Goal: Find specific page/section: Find specific page/section

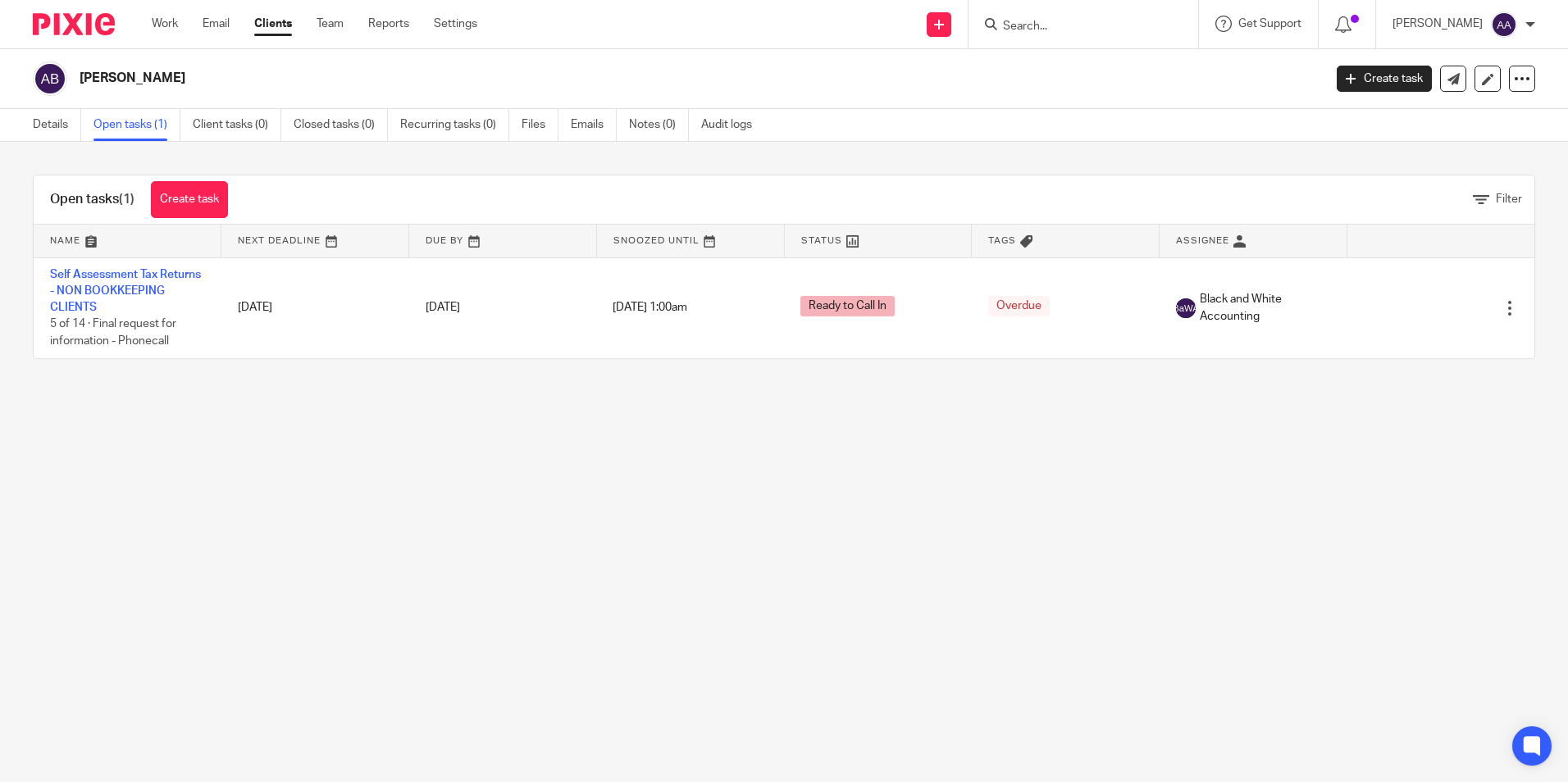
click at [1084, 35] on div at bounding box center [1084, 24] width 230 height 48
click at [1087, 26] on input "Search" at bounding box center [1075, 26] width 148 height 14
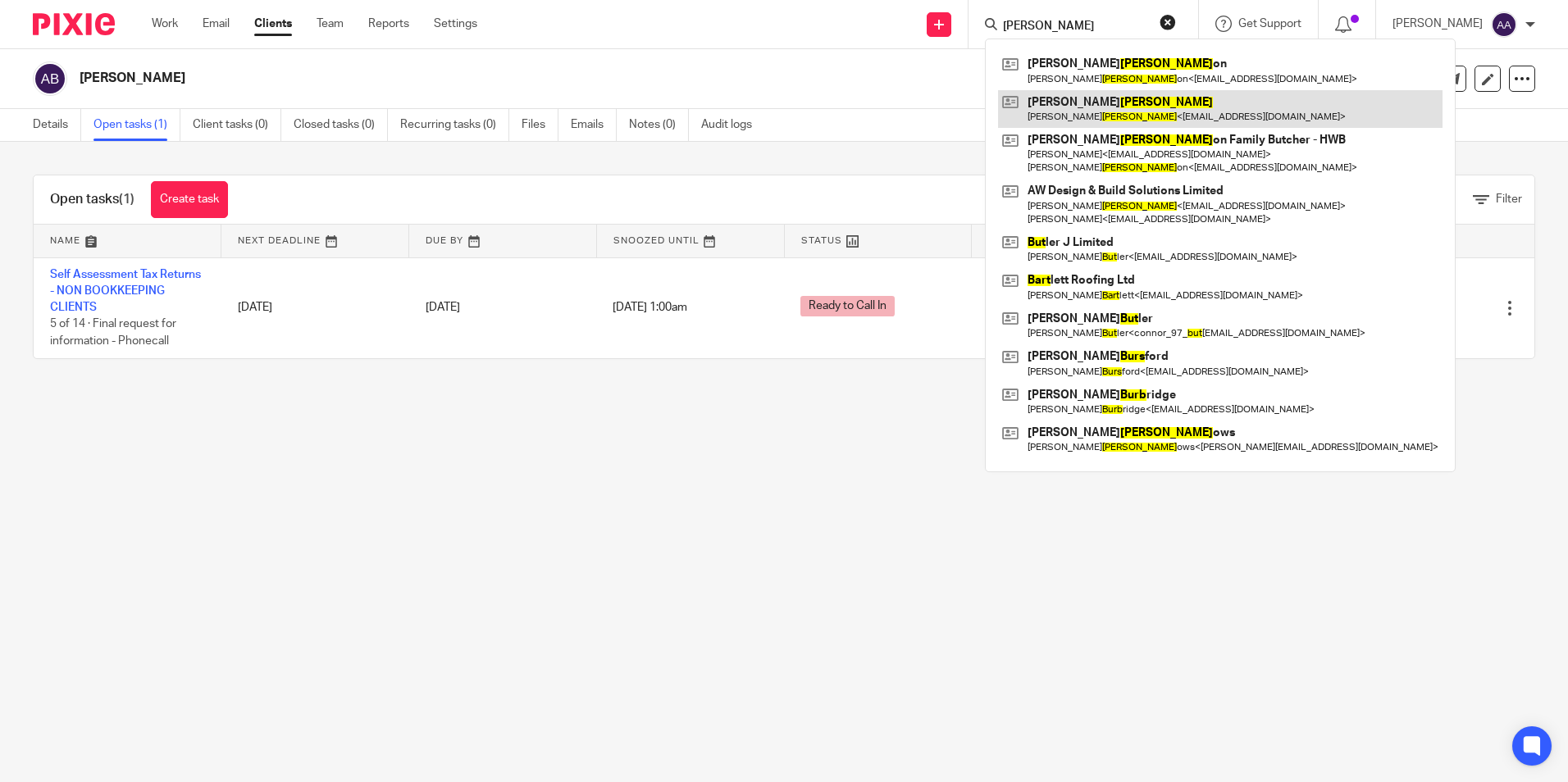
type input "burt"
click at [1118, 101] on link at bounding box center [1221, 108] width 445 height 38
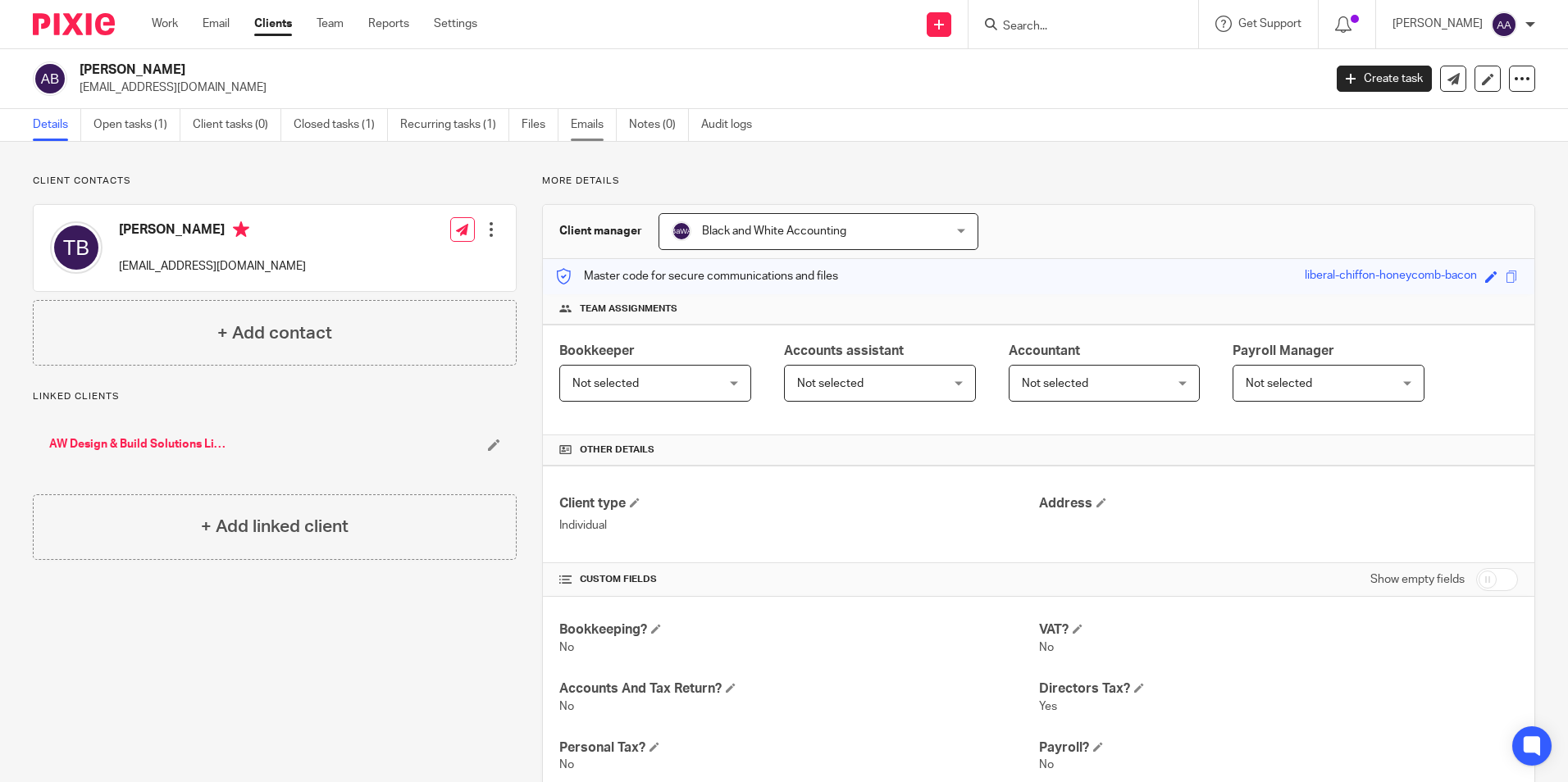
click at [597, 122] on link "Emails" at bounding box center [595, 125] width 46 height 32
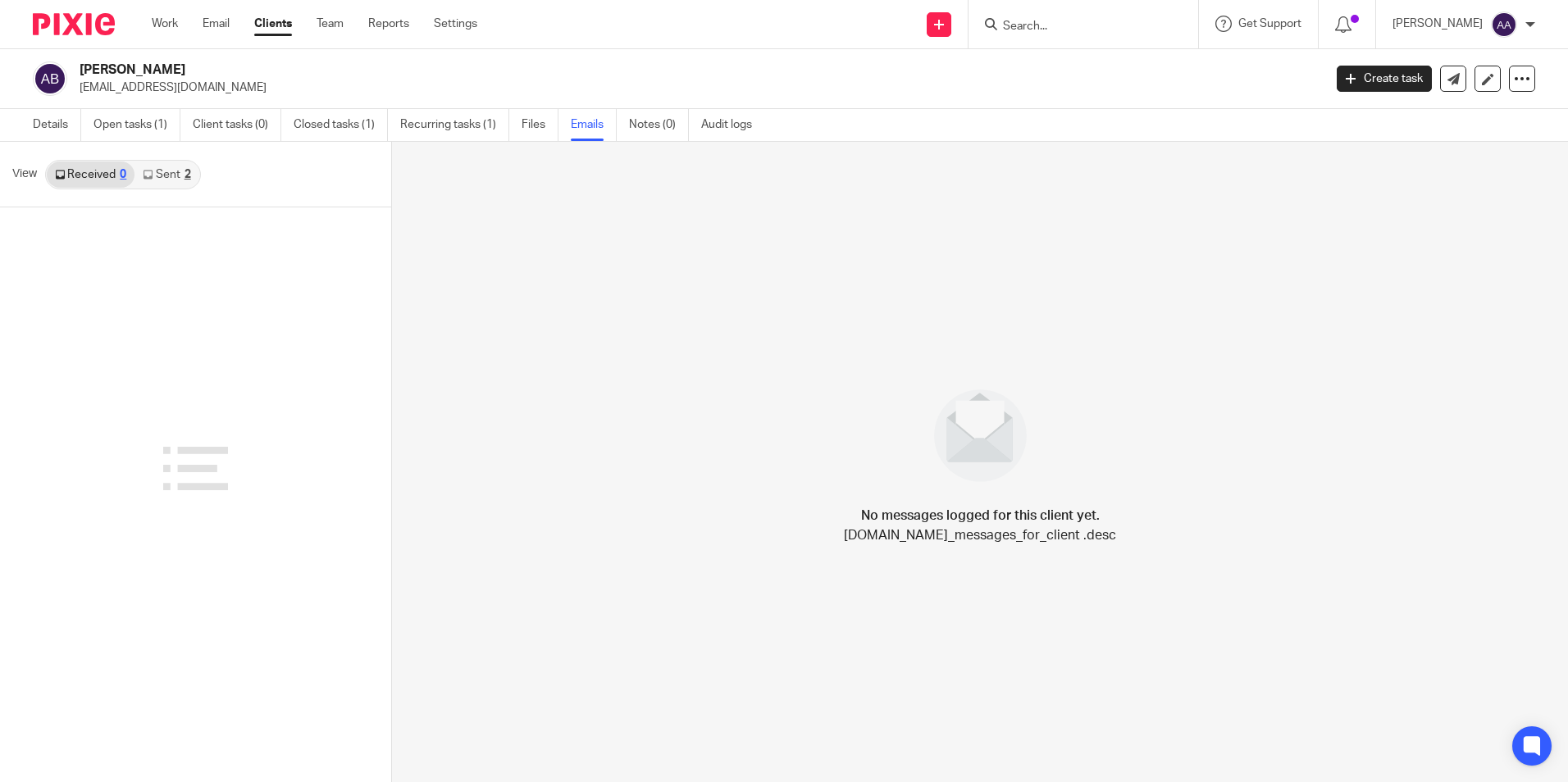
click at [181, 181] on link "Sent 2" at bounding box center [166, 174] width 64 height 26
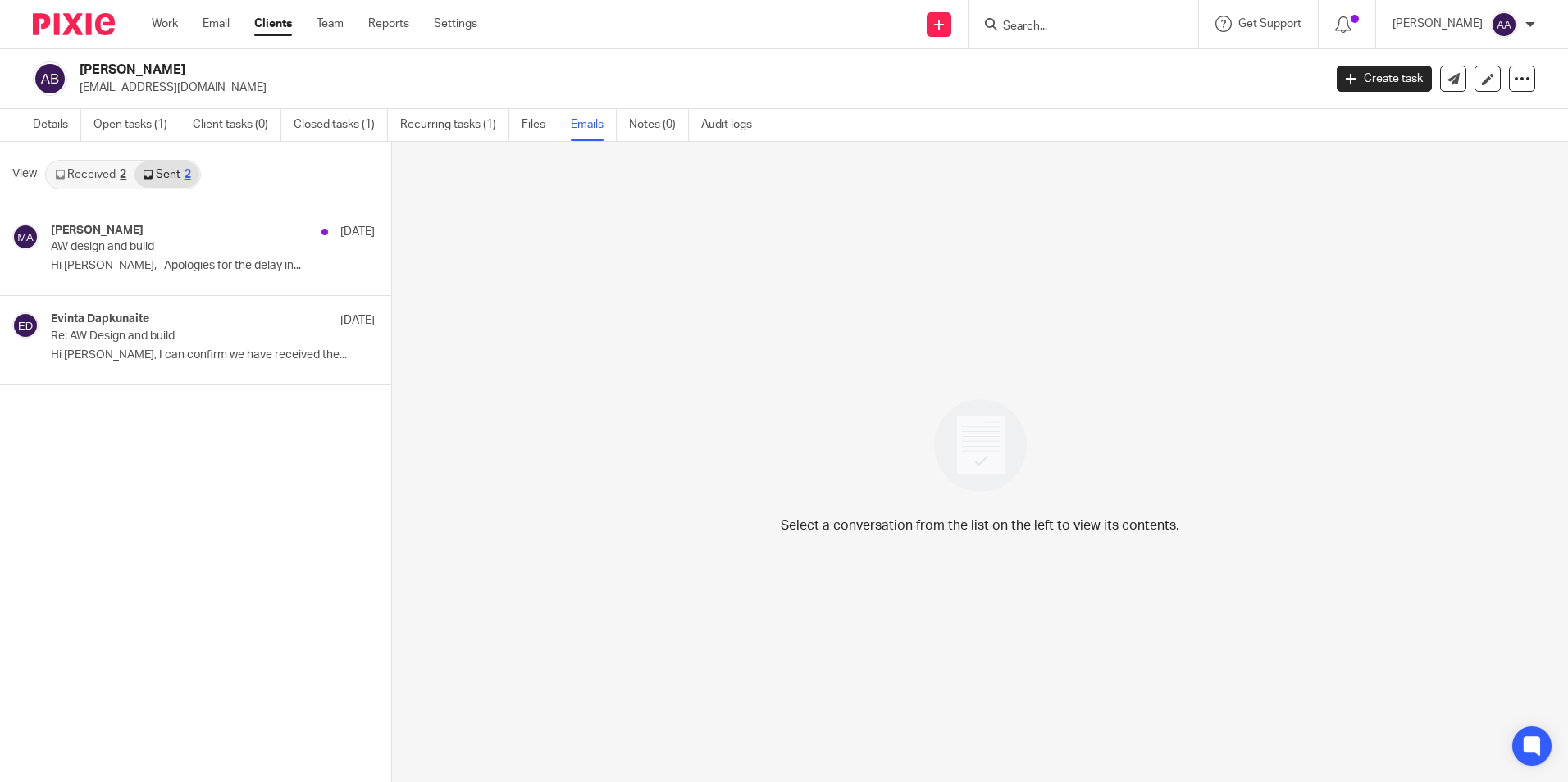
click at [120, 178] on div "2" at bounding box center [123, 175] width 7 height 12
click at [187, 177] on div "2" at bounding box center [188, 175] width 7 height 12
